Goal: Check status

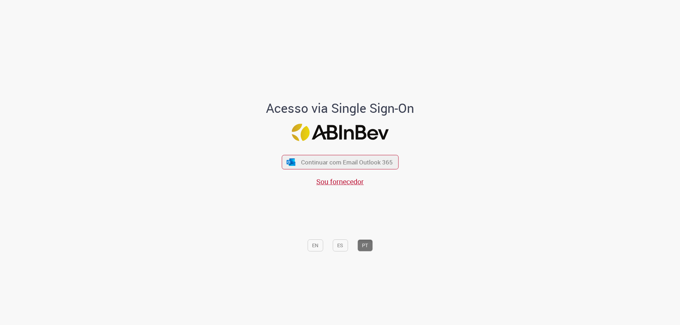
click at [360, 154] on div "Continuar com Email Outlook 365 Sou fornecedor" at bounding box center [339, 167] width 117 height 39
click at [356, 159] on span "Continuar com Email Outlook 365" at bounding box center [346, 162] width 93 height 8
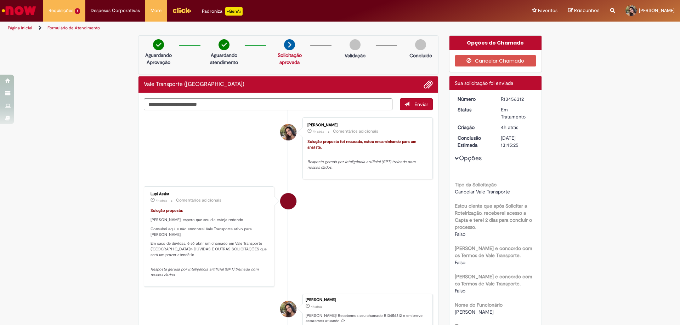
click at [417, 53] on p "Concluído" at bounding box center [420, 55] width 23 height 7
click at [339, 40] on div "Validação" at bounding box center [355, 50] width 34 height 23
